Goal: Navigation & Orientation: Find specific page/section

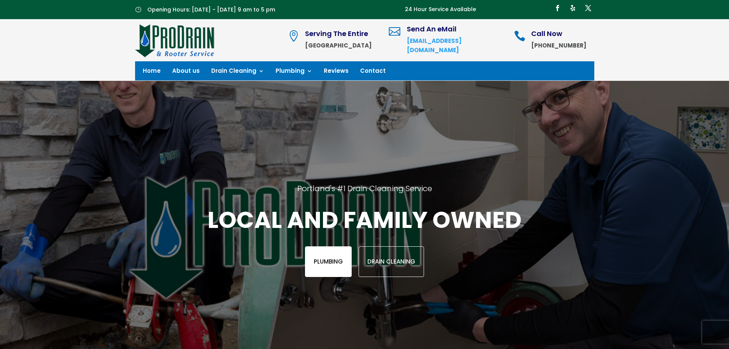
click at [326, 256] on link "Plumbing" at bounding box center [328, 261] width 47 height 31
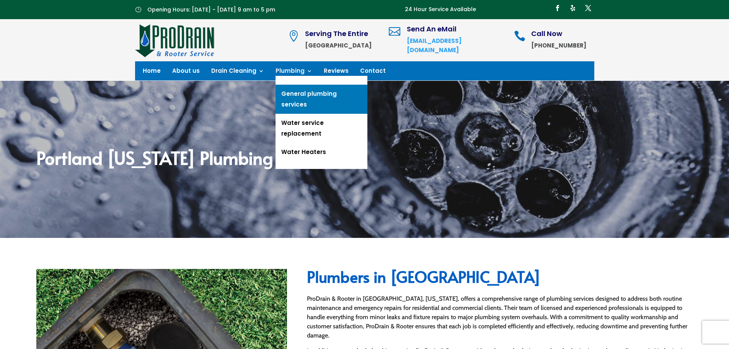
click at [303, 91] on link "General plumbing services" at bounding box center [322, 99] width 92 height 29
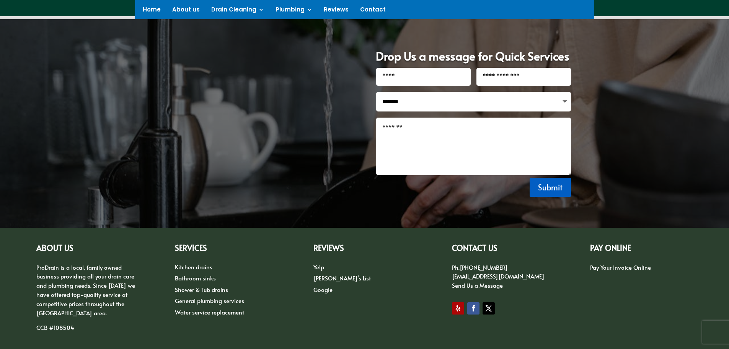
scroll to position [734, 0]
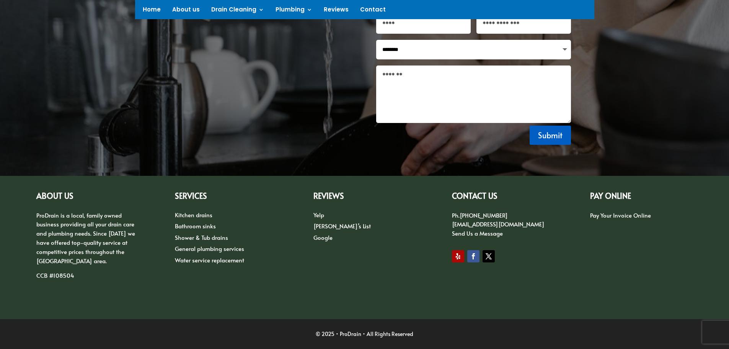
click at [322, 237] on link "Google" at bounding box center [323, 237] width 19 height 8
